Goal: Information Seeking & Learning: Learn about a topic

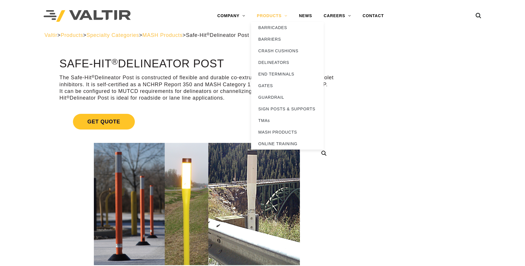
click at [271, 15] on link "PRODUCTS" at bounding box center [272, 16] width 42 height 12
